Goal: Information Seeking & Learning: Learn about a topic

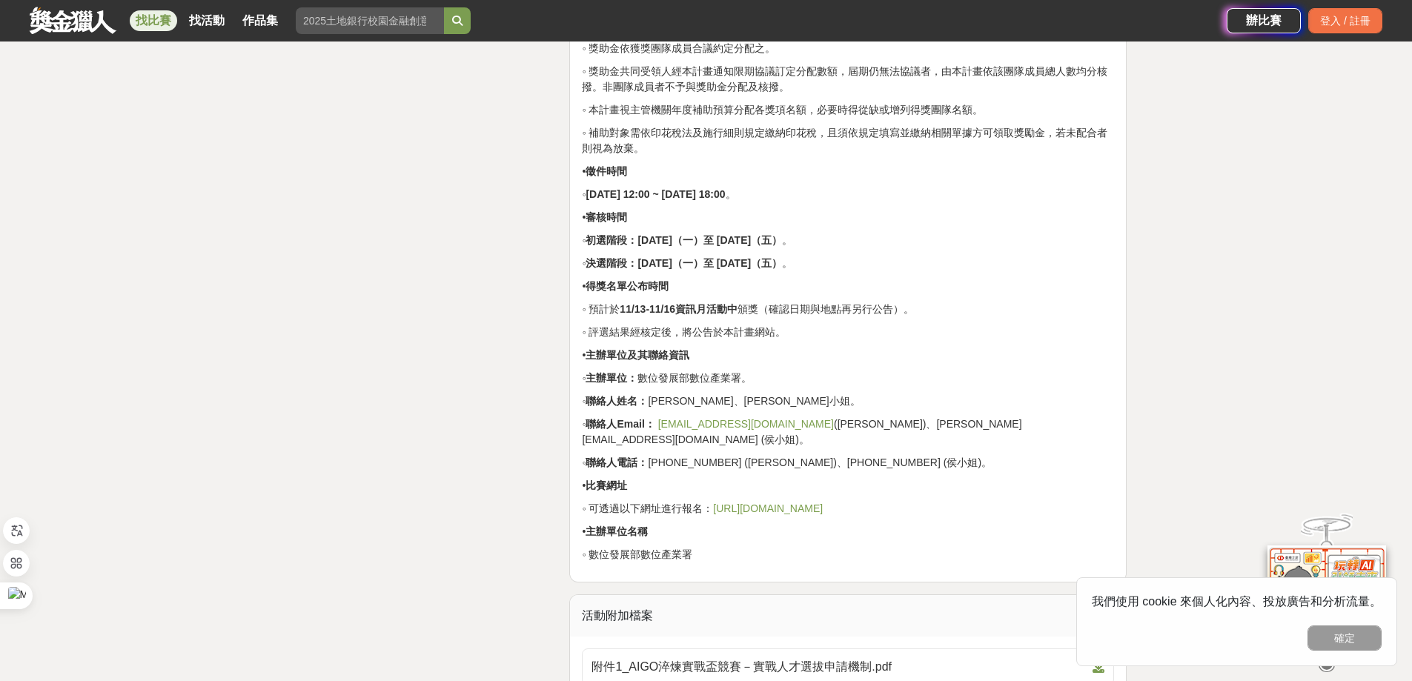
scroll to position [2830, 0]
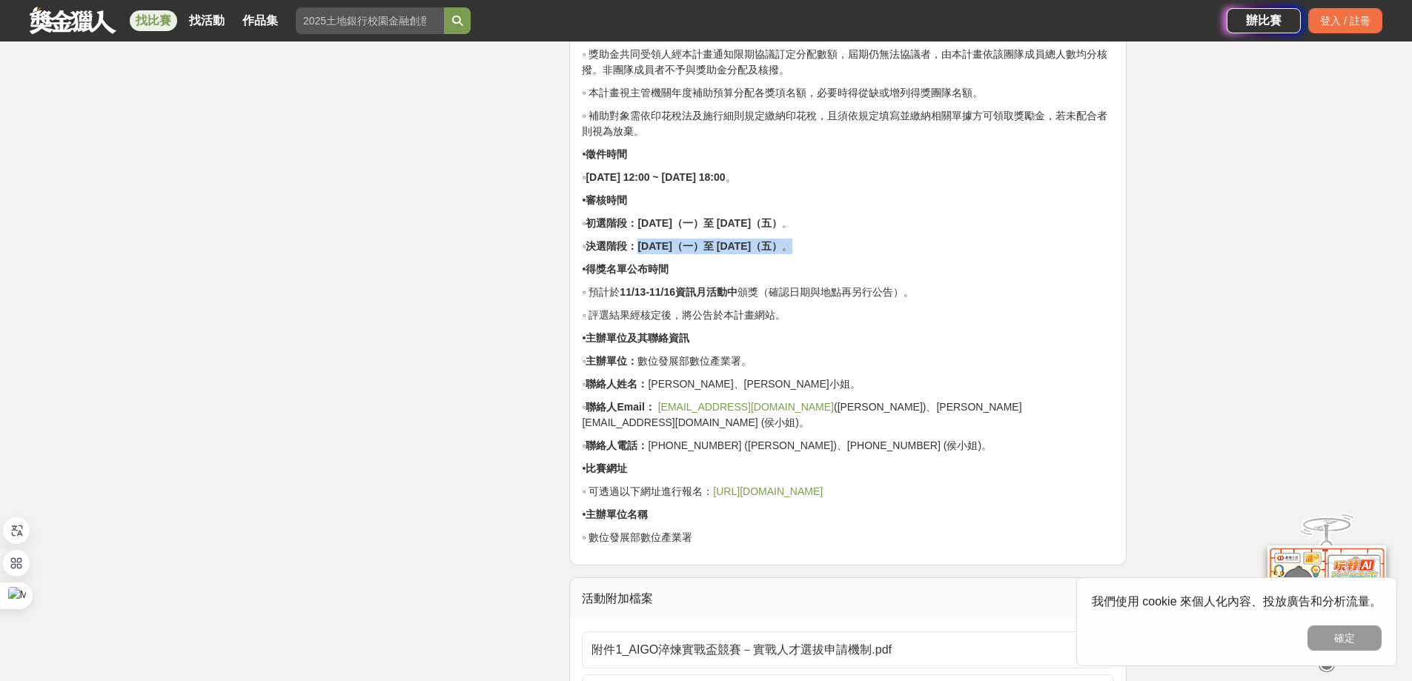
drag, startPoint x: 652, startPoint y: 247, endPoint x: 865, endPoint y: 249, distance: 213.4
click at [865, 249] on p "◦ 決選階段：[DATE]（一）至 [DATE]（五） 。" at bounding box center [848, 247] width 532 height 16
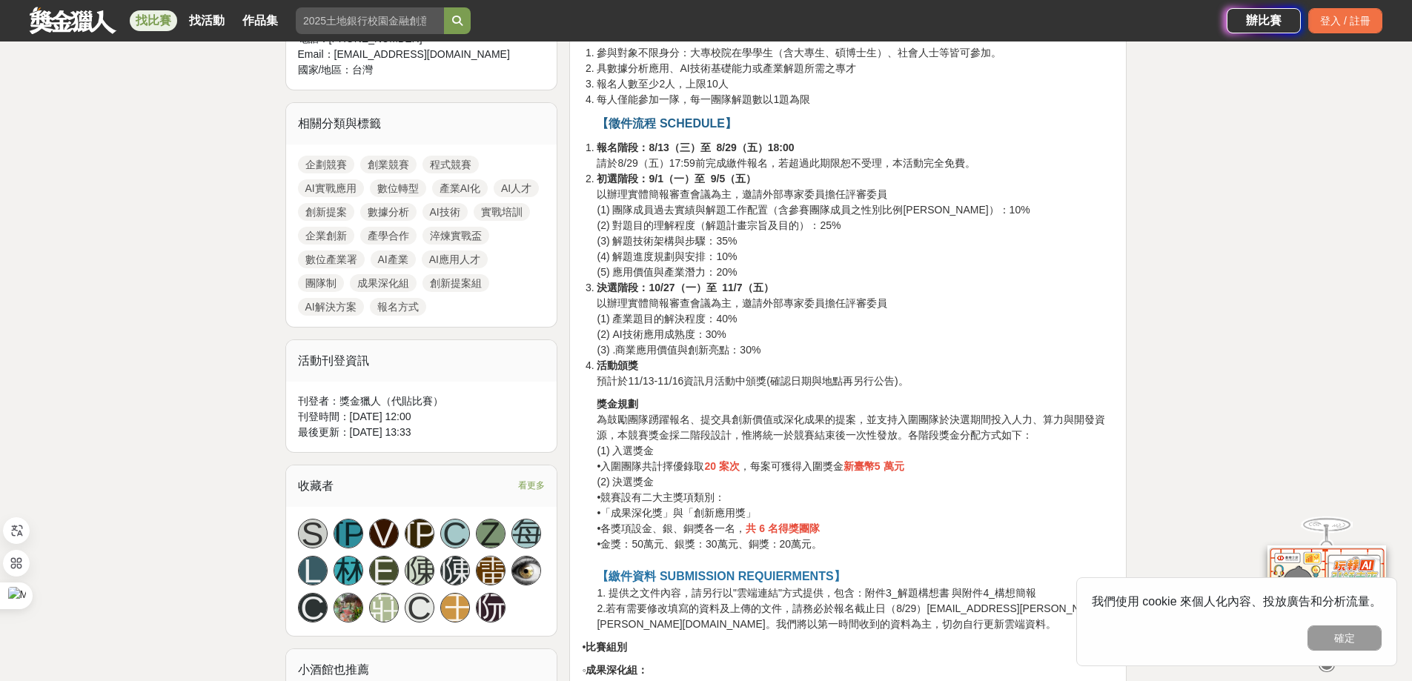
scroll to position [656, 0]
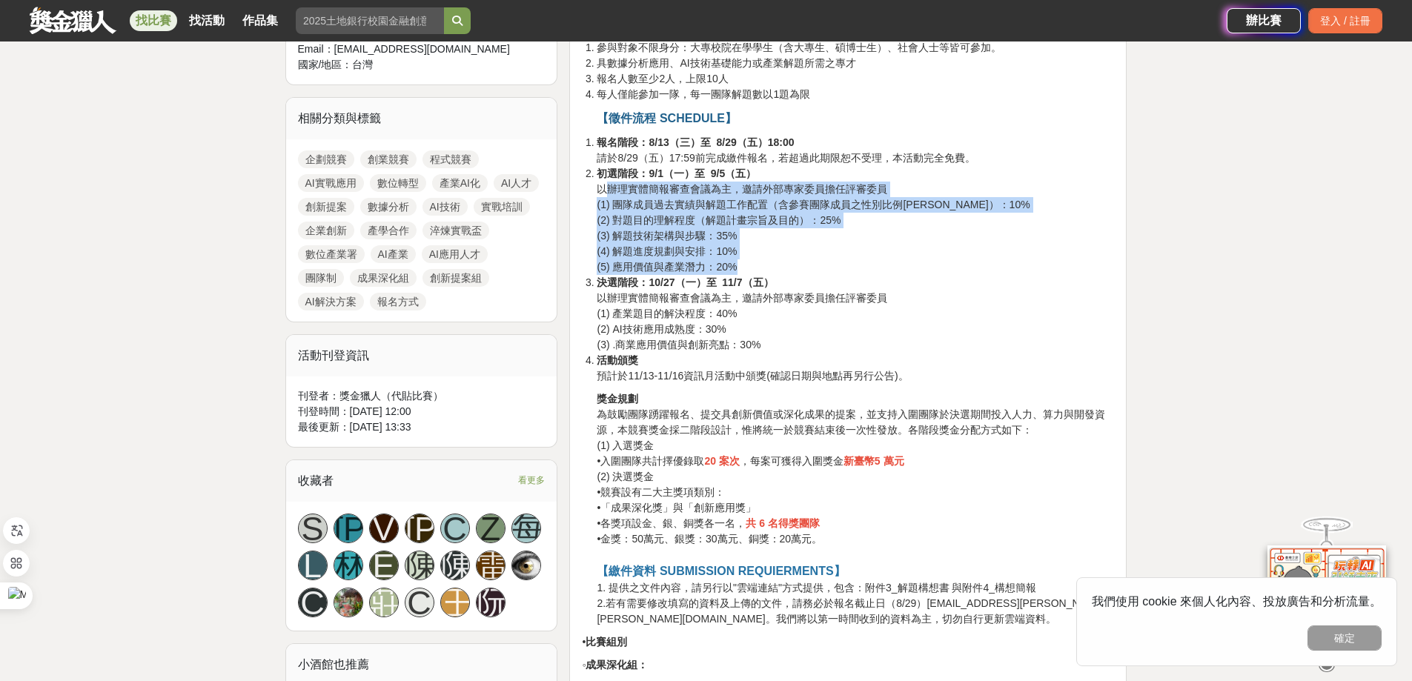
drag, startPoint x: 609, startPoint y: 193, endPoint x: 737, endPoint y: 268, distance: 148.4
click at [737, 268] on li "初選階段：9/1（一）至 9/5（五） 以辦理實體簡報審查會議為主，邀請外部專家委員擔任評審委員 (1) 團隊成員過去實績與解題工作配置（含參賽團隊成員之性別…" at bounding box center [854, 220] width 517 height 109
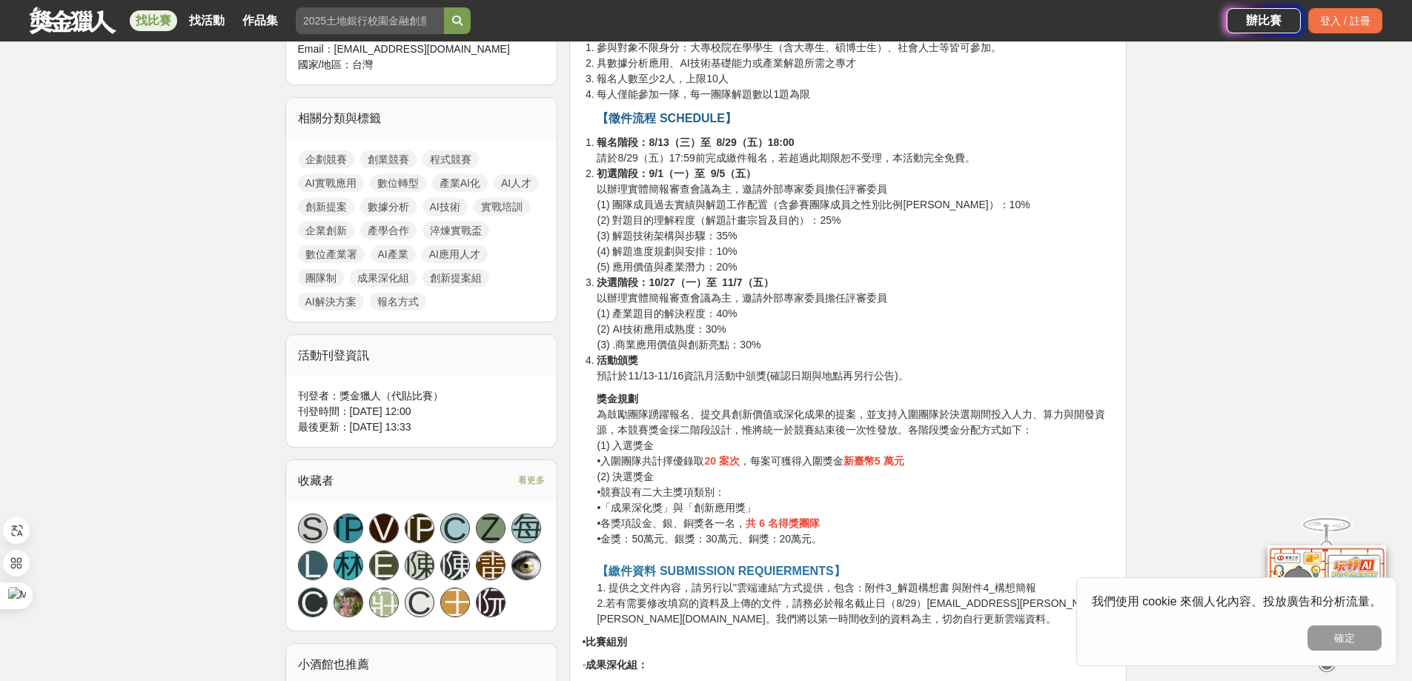
click at [1002, 287] on li "決選階段：10/27（一）至 11/7（五） 以辦理實體簡報審查會議為主，邀請外部專家委員擔任評審委員 (1) 產業題目的解決程度：40% (2) AI技術應…" at bounding box center [854, 314] width 517 height 78
drag, startPoint x: 614, startPoint y: 296, endPoint x: 897, endPoint y: 301, distance: 282.3
click at [897, 301] on li "決選階段：10/27（一）至 11/7（五） 以辦理實體簡報審查會議為主，邀請外部專家委員擔任評審委員 (1) 產業題目的解決程度：40% (2) AI技術應…" at bounding box center [854, 314] width 517 height 78
drag, startPoint x: 608, startPoint y: 309, endPoint x: 584, endPoint y: 316, distance: 24.8
click at [584, 316] on ol "報名階段：8/13（三）至 8/29（五）18:00 請於8/29（五）17:59前完成繳件報名，若超過此期限恕不受理，本活動完全免費。 初選階段：9/1（一…" at bounding box center [848, 259] width 532 height 249
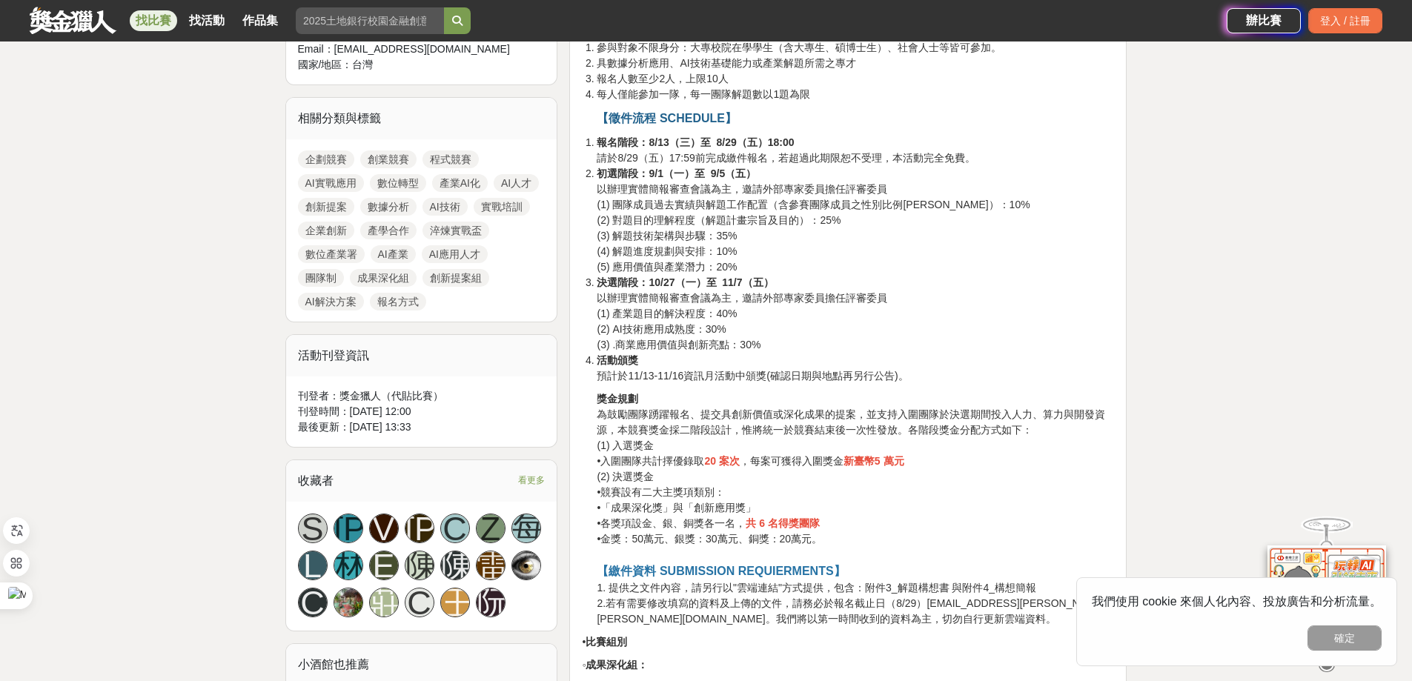
click at [626, 279] on strong "決選階段：10/27（一）至 11/7（五）" at bounding box center [684, 282] width 176 height 12
click at [647, 116] on strong "【徵件流程 SCHEDULE】" at bounding box center [665, 118] width 139 height 13
